Goal: Navigation & Orientation: Understand site structure

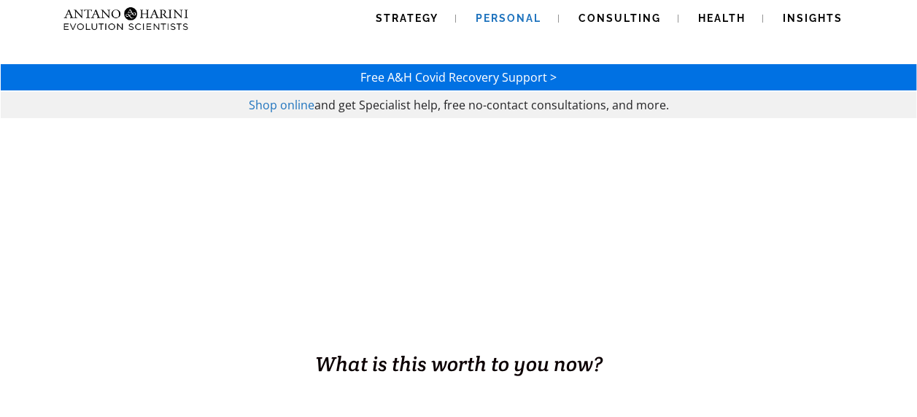
click at [492, 14] on span "Personal" at bounding box center [509, 18] width 66 height 12
click at [727, 12] on link "Health" at bounding box center [722, 18] width 82 height 37
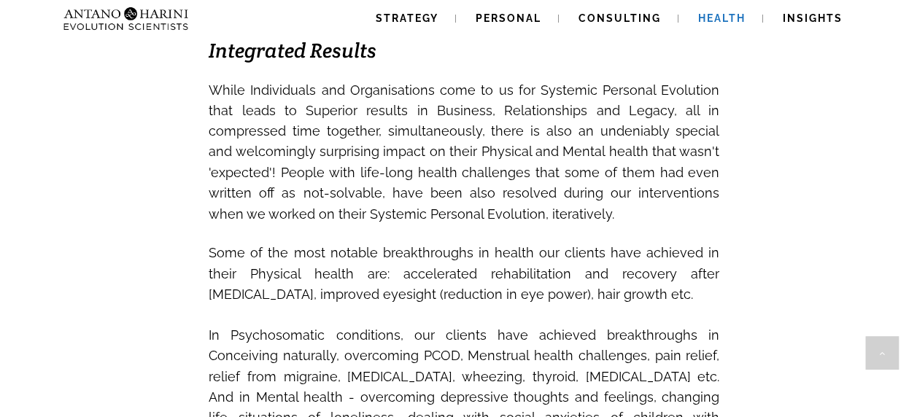
scroll to position [1173, 0]
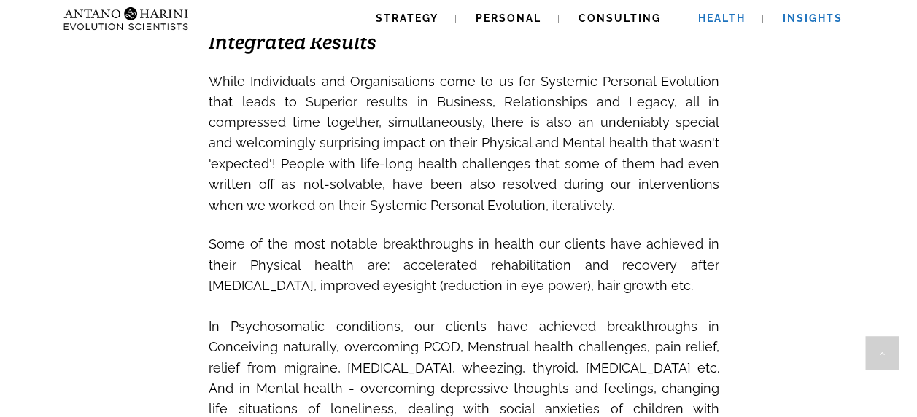
click at [816, 18] on span "Insights" at bounding box center [813, 18] width 60 height 12
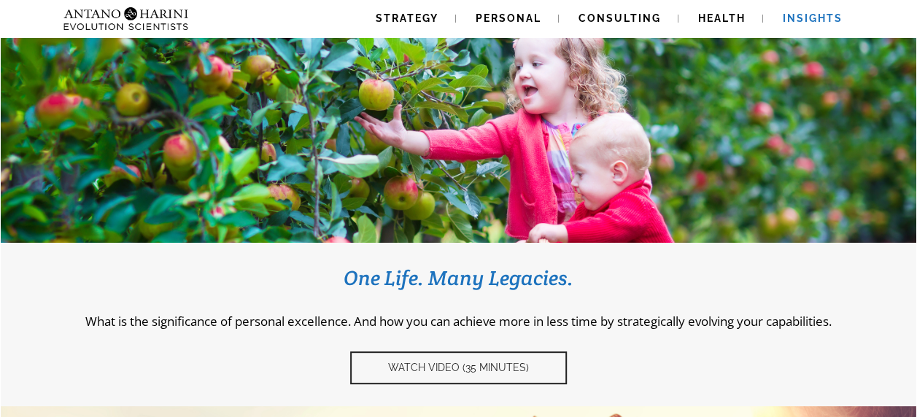
scroll to position [104, 0]
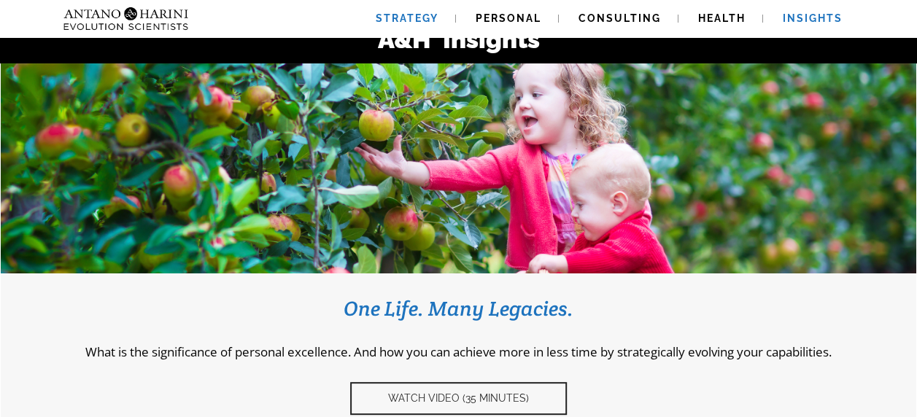
click at [430, 24] on link "Strategy" at bounding box center [407, 18] width 98 height 37
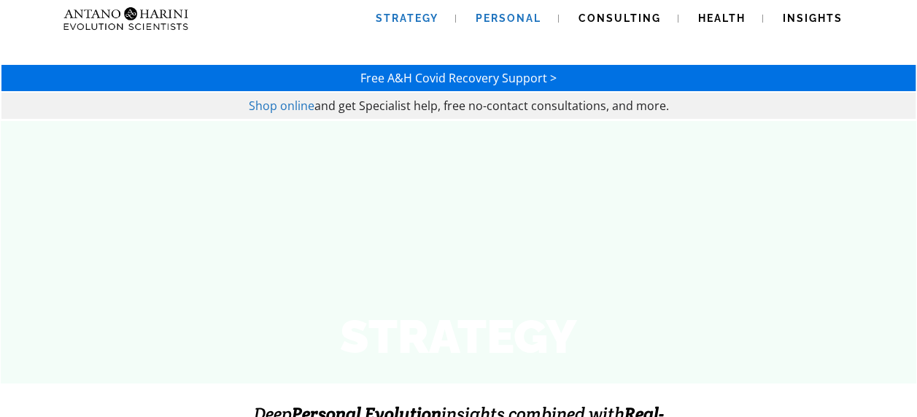
click at [512, 21] on span "Personal" at bounding box center [509, 18] width 66 height 12
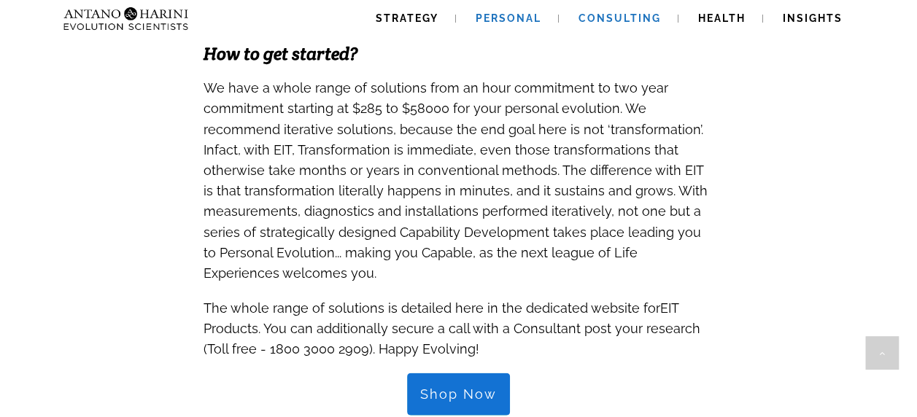
scroll to position [1417, 0]
